Goal: Browse casually

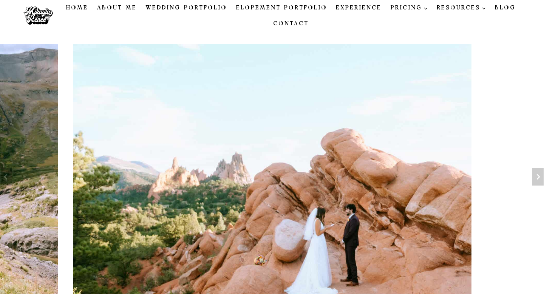
click at [303, 7] on link "Elopement Portfolio" at bounding box center [282, 8] width 100 height 16
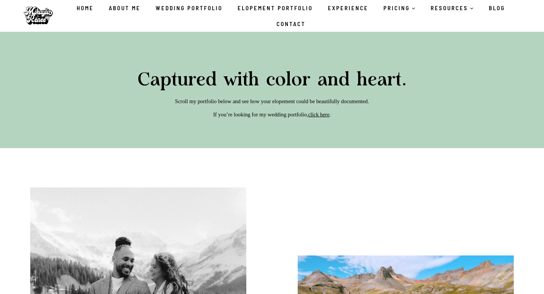
click at [210, 6] on link "Wedding Portfolio" at bounding box center [189, 8] width 82 height 16
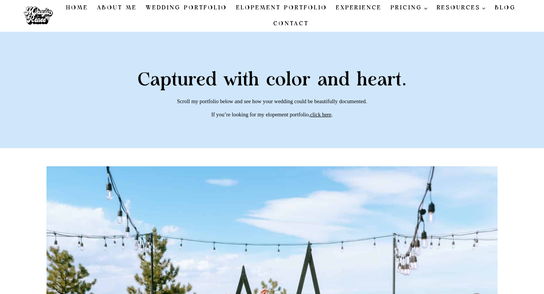
click at [114, 11] on link "About Me" at bounding box center [117, 8] width 49 height 16
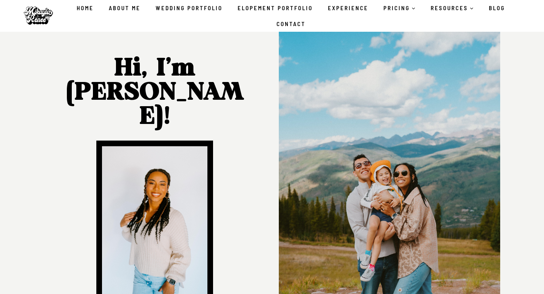
click at [216, 7] on link "Wedding Portfolio" at bounding box center [189, 8] width 82 height 16
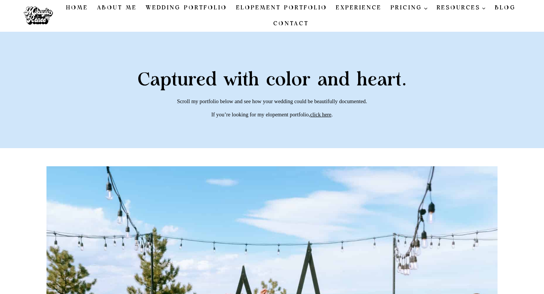
click at [274, 6] on link "Elopement Portfolio" at bounding box center [282, 8] width 100 height 16
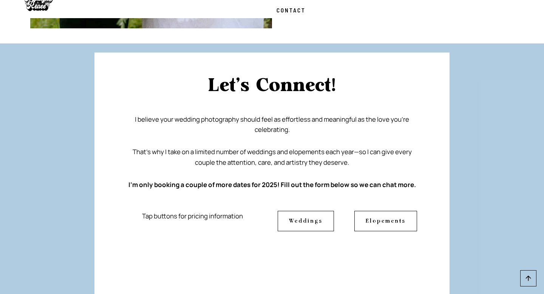
scroll to position [4238, 0]
